Goal: Information Seeking & Learning: Learn about a topic

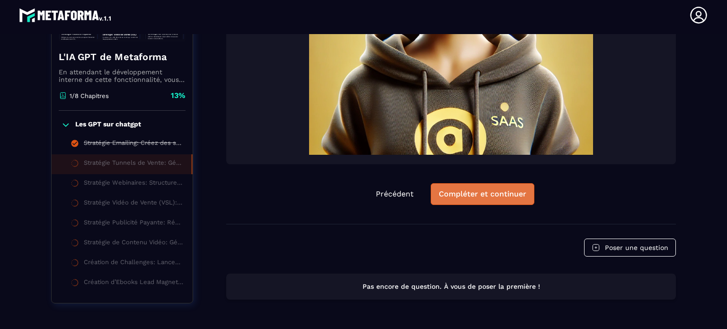
scroll to position [382, 0]
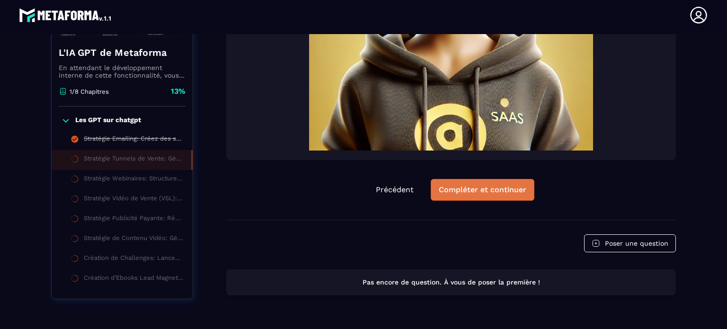
click at [466, 195] on div "Compléter et continuer" at bounding box center [483, 189] width 88 height 9
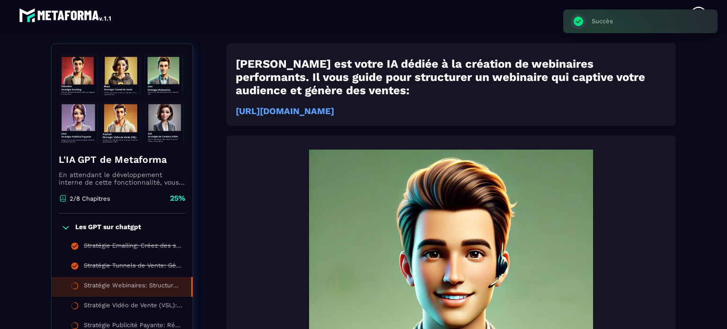
scroll to position [98, 0]
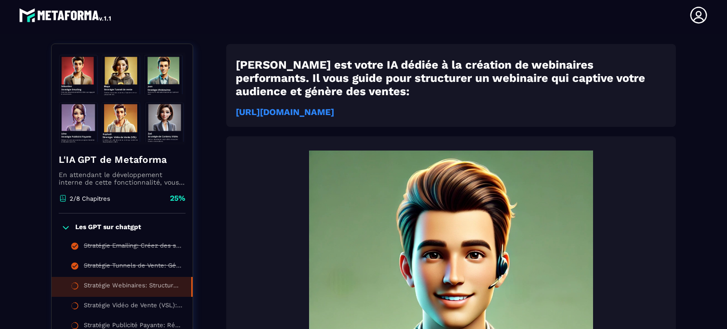
click at [334, 111] on strong "https://chatgpt.com/g/g-687f5677be148191bca8816062170240-strategie-webinaires-m…" at bounding box center [285, 112] width 99 height 10
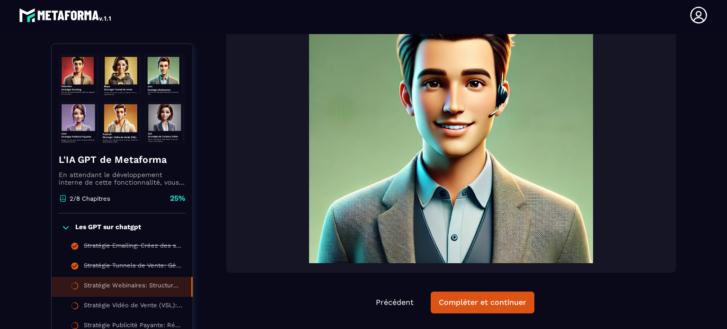
scroll to position [287, 0]
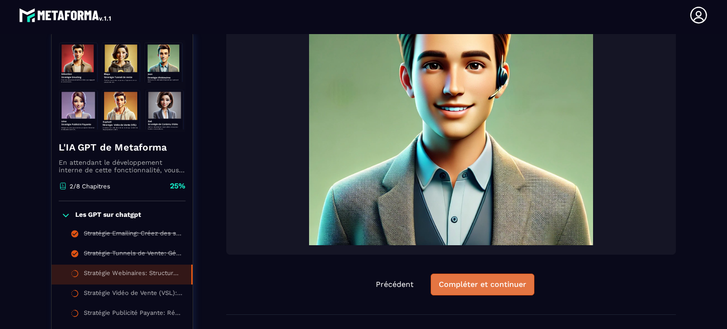
click at [454, 286] on div "Compléter et continuer" at bounding box center [483, 284] width 88 height 9
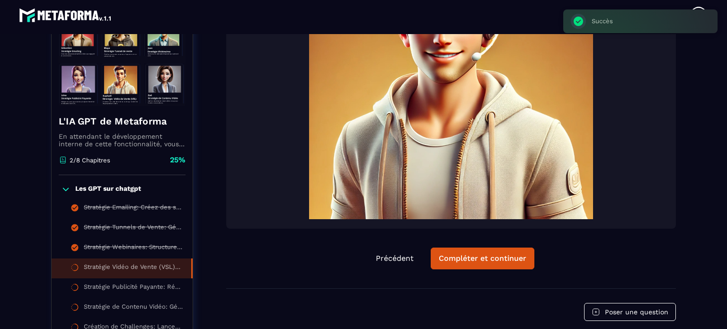
scroll to position [382, 0]
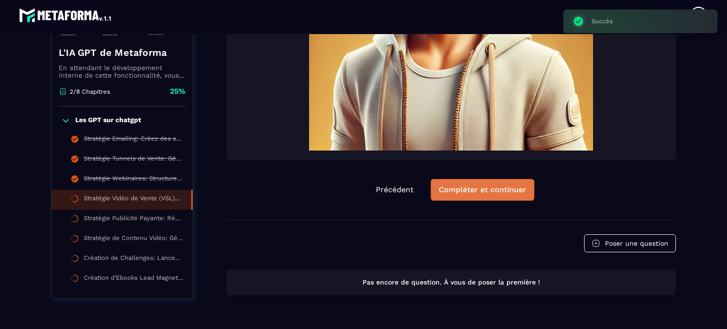
click at [459, 195] on div "Compléter et continuer" at bounding box center [483, 189] width 88 height 9
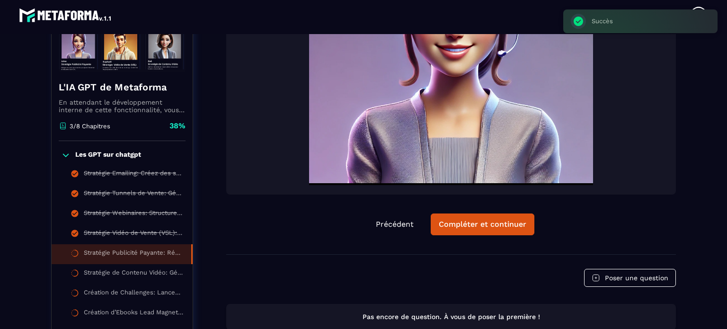
scroll to position [382, 0]
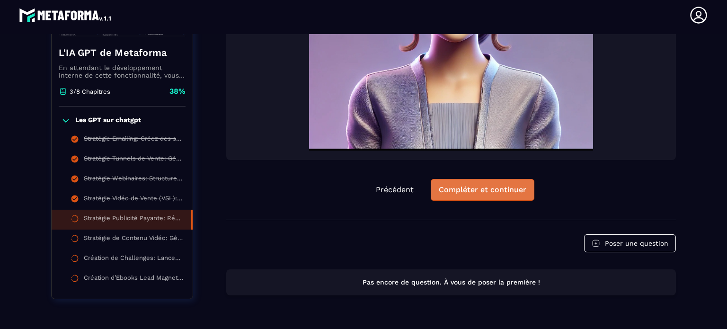
click at [477, 195] on div "Compléter et continuer" at bounding box center [483, 189] width 88 height 9
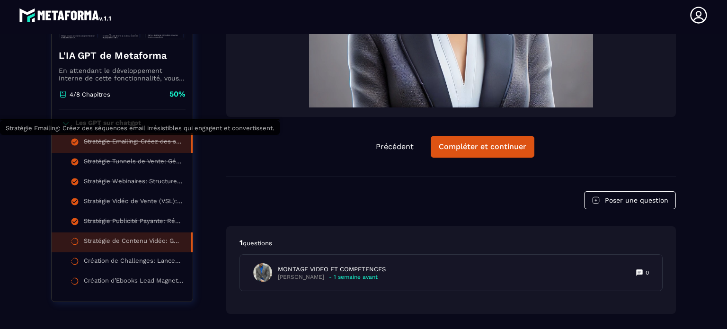
scroll to position [467, 0]
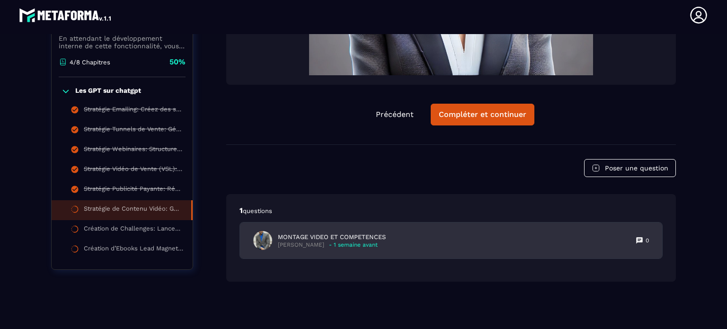
click at [368, 237] on p "MONTAGE VIDEO ET COMPETENCES" at bounding box center [332, 237] width 108 height 9
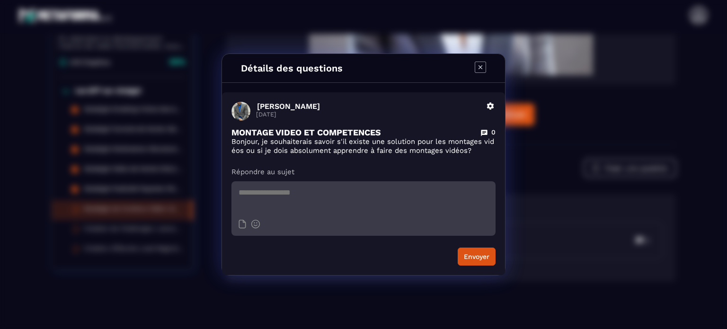
click at [378, 203] on textarea "Modal window" at bounding box center [364, 197] width 264 height 33
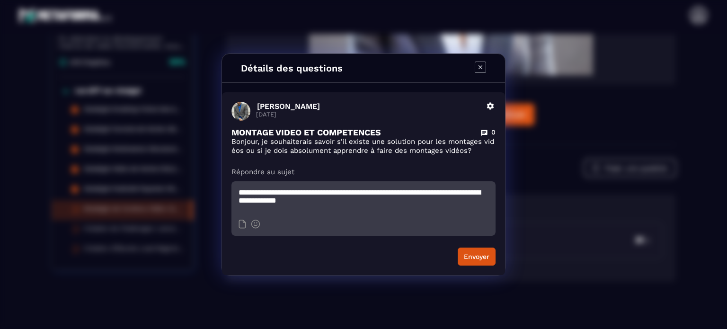
type textarea "**********"
click at [459, 247] on form "**********" at bounding box center [364, 223] width 264 height 84
click at [465, 251] on button "Envoyer" at bounding box center [477, 257] width 38 height 18
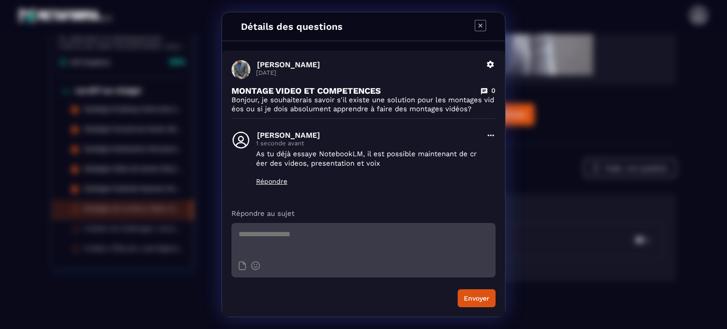
click at [570, 198] on div "Détails des questions Enoch Effah 28 août Supprimer MONTAGE VIDEO ET COMPETENCE…" at bounding box center [363, 164] width 727 height 329
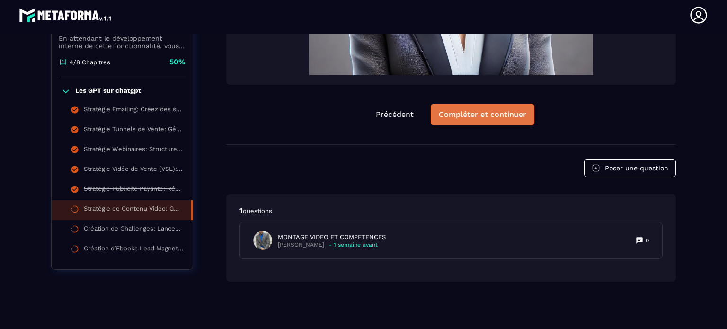
click at [467, 117] on div "Compléter et continuer" at bounding box center [483, 114] width 88 height 9
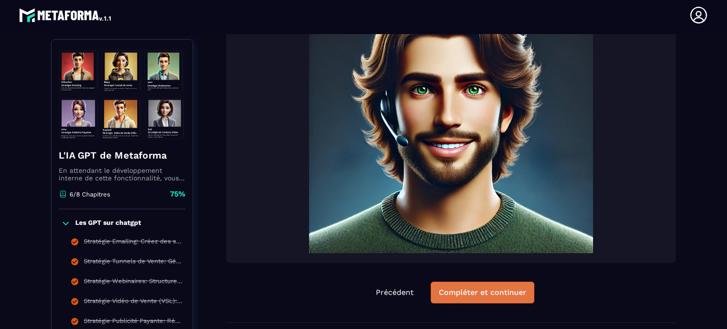
scroll to position [287, 0]
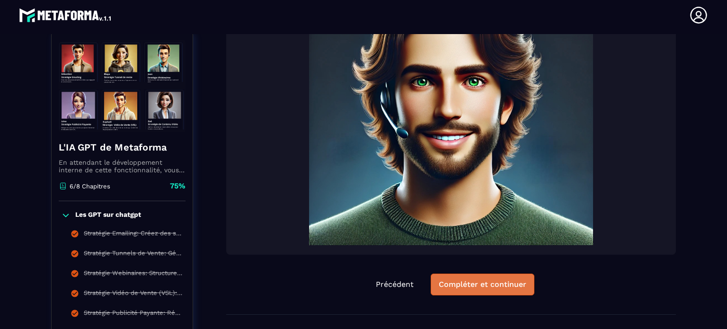
click at [462, 286] on div "Compléter et continuer" at bounding box center [483, 284] width 88 height 9
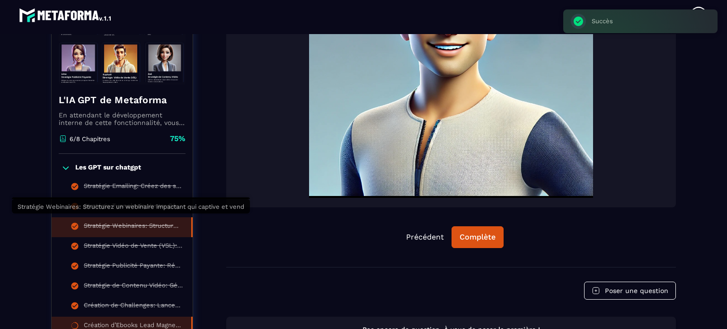
scroll to position [382, 0]
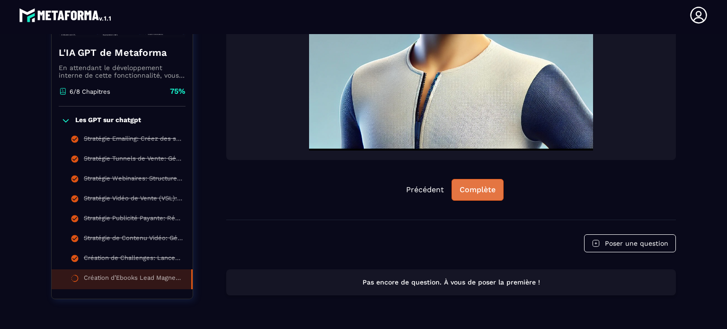
click at [484, 195] on div "Complète" at bounding box center [478, 189] width 36 height 9
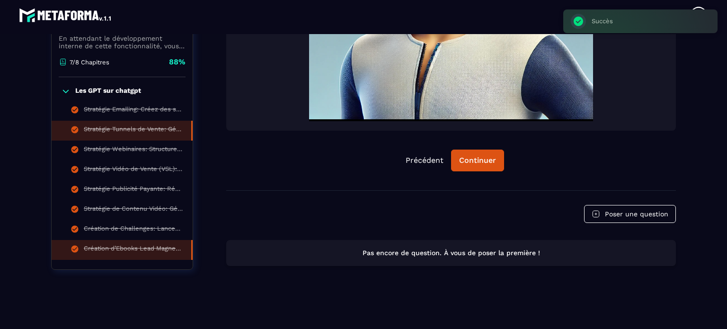
scroll to position [422, 0]
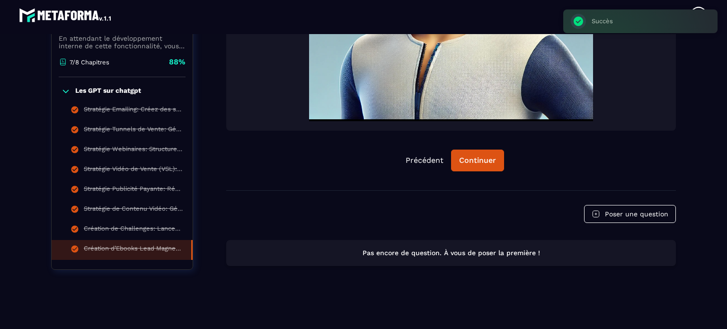
click at [64, 93] on icon at bounding box center [65, 91] width 9 height 9
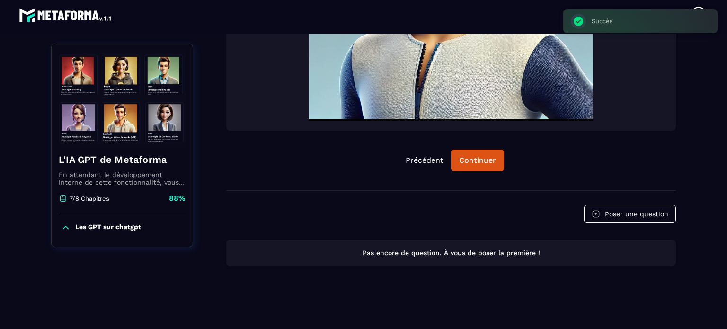
click at [70, 228] on icon at bounding box center [65, 227] width 9 height 9
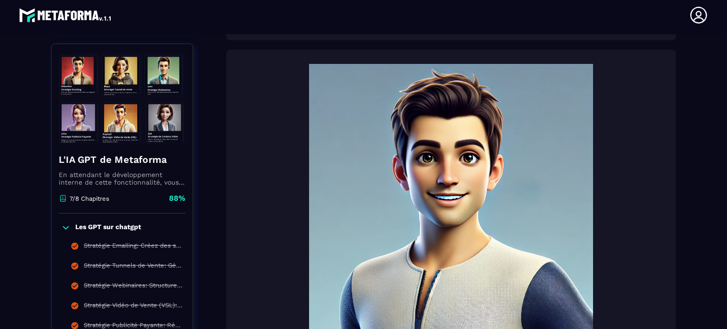
scroll to position [232, 0]
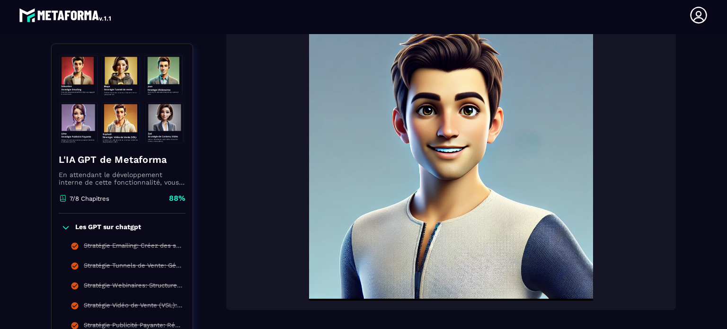
click at [64, 226] on icon at bounding box center [65, 227] width 9 height 9
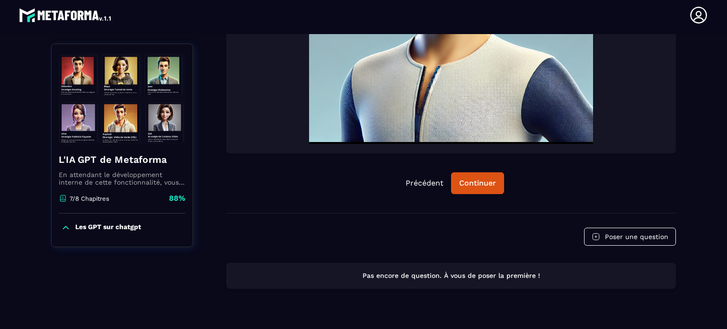
scroll to position [422, 0]
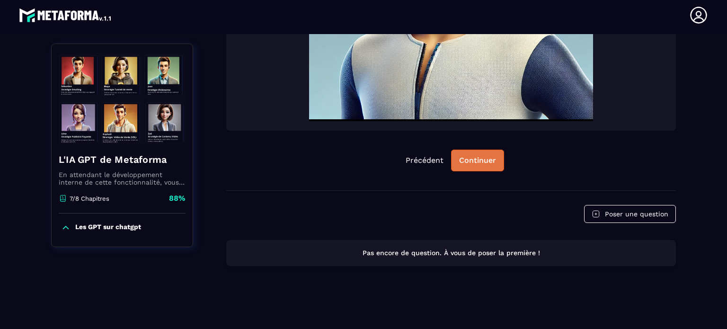
click at [478, 157] on div "Continuer" at bounding box center [477, 160] width 37 height 9
click at [484, 159] on div "Continuer" at bounding box center [477, 160] width 37 height 9
click at [104, 203] on div "7/8 Chapitres" at bounding box center [84, 198] width 51 height 9
click at [103, 200] on p "7/8 Chapitres" at bounding box center [90, 198] width 40 height 7
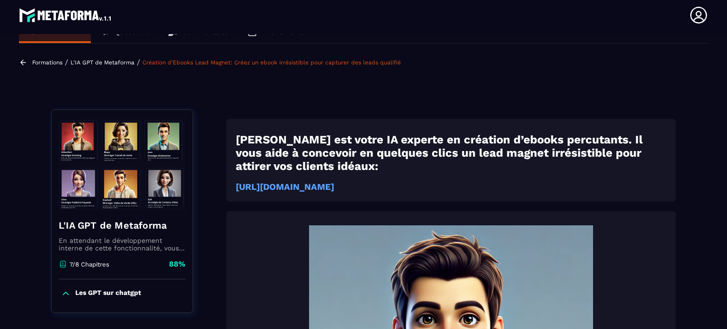
scroll to position [0, 0]
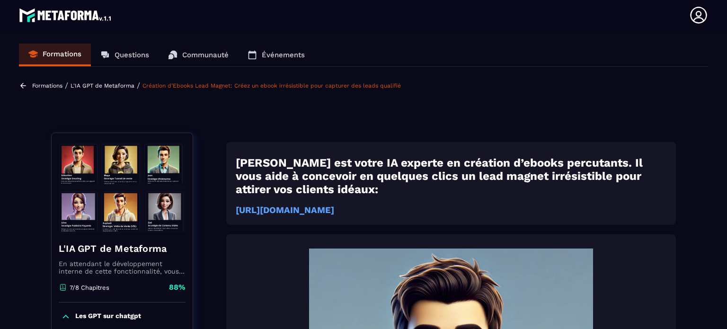
click at [96, 84] on p "L'IA GPT de Metaforma" at bounding box center [103, 85] width 64 height 7
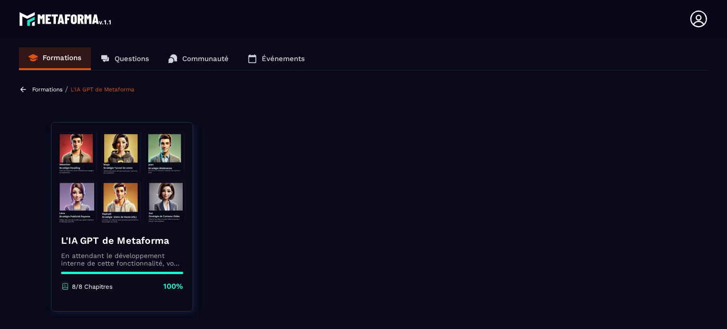
click at [51, 91] on p "Formations" at bounding box center [47, 89] width 30 height 7
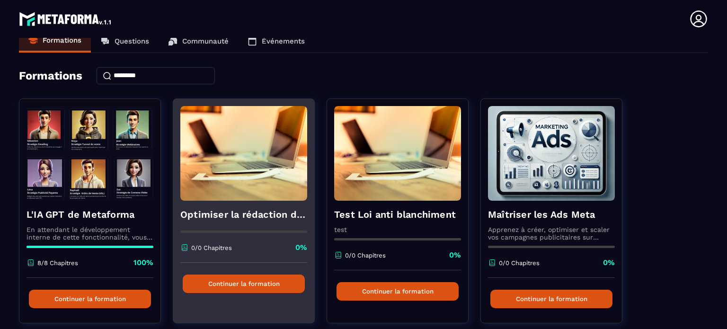
scroll to position [47, 0]
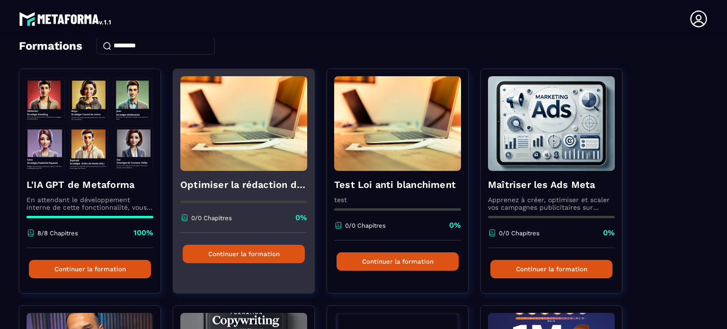
click at [264, 144] on img at bounding box center [243, 123] width 127 height 95
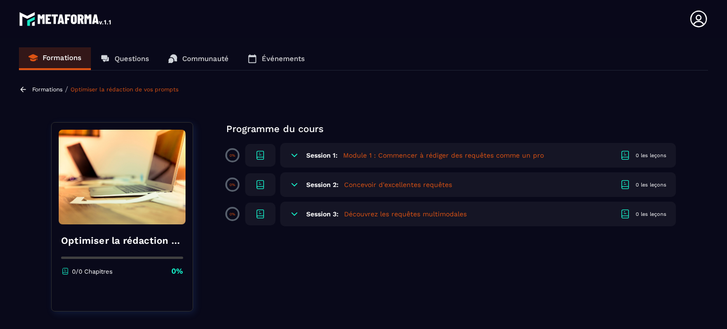
click at [44, 91] on p "Formations" at bounding box center [47, 89] width 30 height 7
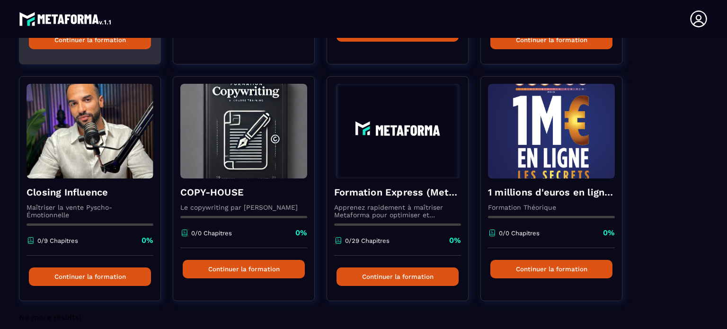
scroll to position [284, 0]
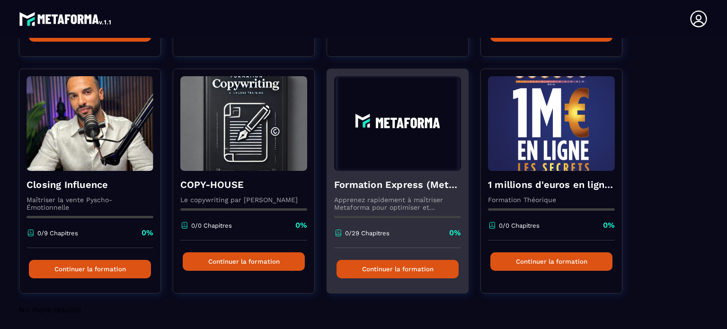
click at [399, 142] on img at bounding box center [397, 123] width 127 height 95
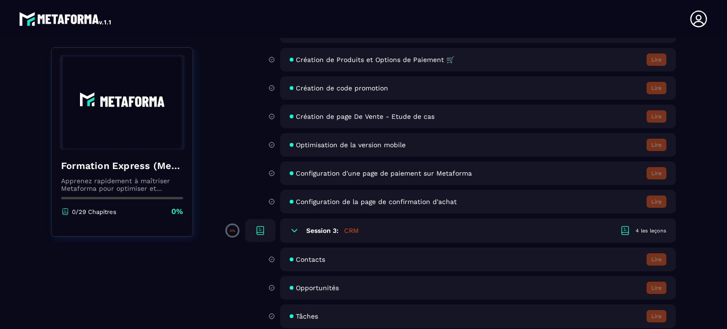
scroll to position [189, 0]
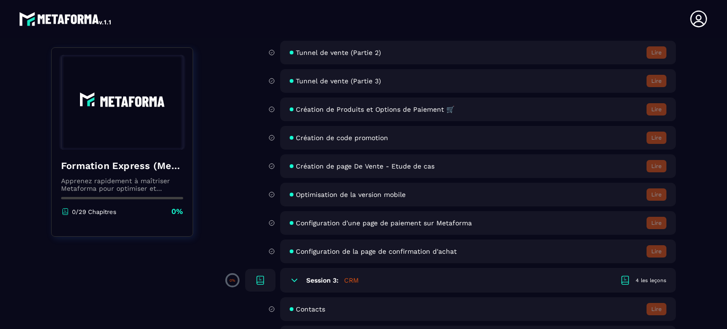
click at [0, 15] on header "patrice schellekens schelup66@gmail.com Formations Questions Communauté Événeme…" at bounding box center [363, 19] width 727 height 38
click at [23, 18] on img at bounding box center [66, 18] width 94 height 19
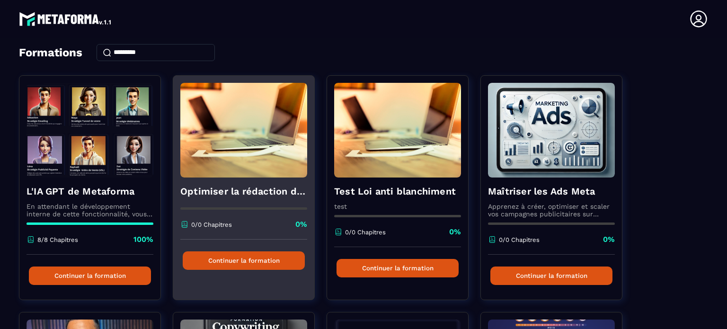
scroll to position [47, 0]
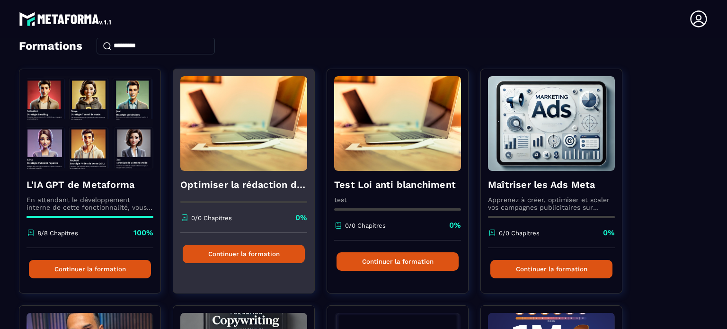
click at [243, 130] on img at bounding box center [243, 123] width 127 height 95
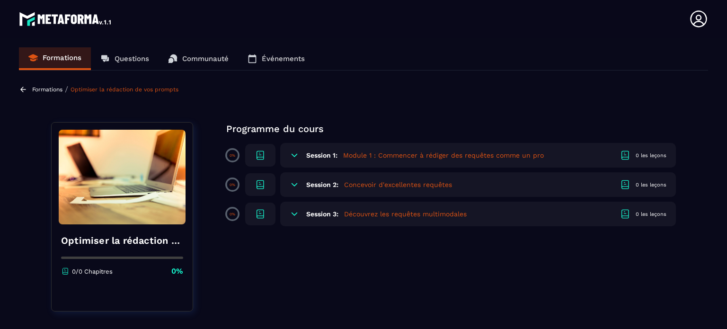
click at [53, 90] on p "Formations" at bounding box center [47, 89] width 30 height 7
